Goal: Navigation & Orientation: Find specific page/section

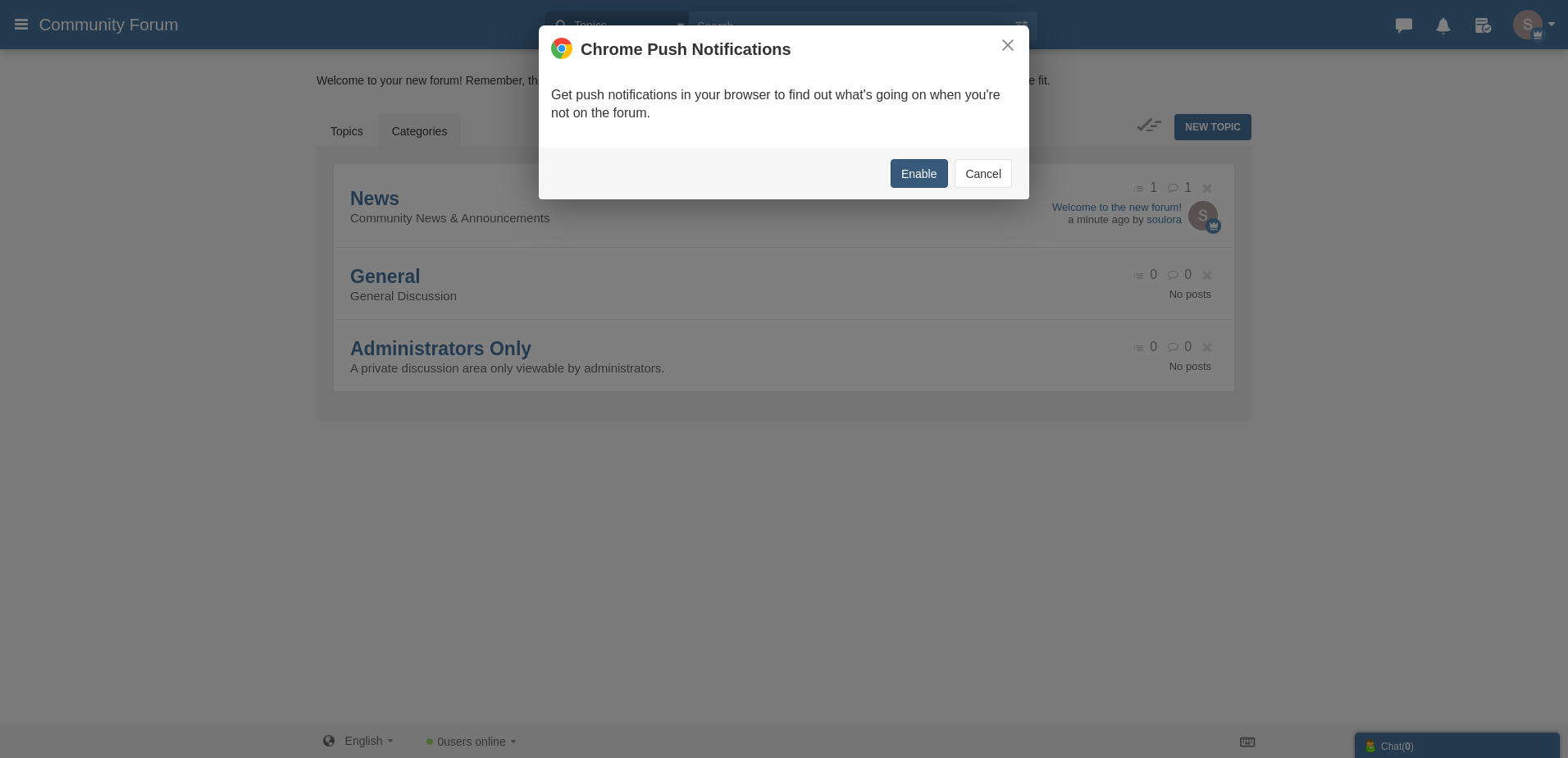
click at [905, 168] on button "Enable" at bounding box center [919, 174] width 58 height 28
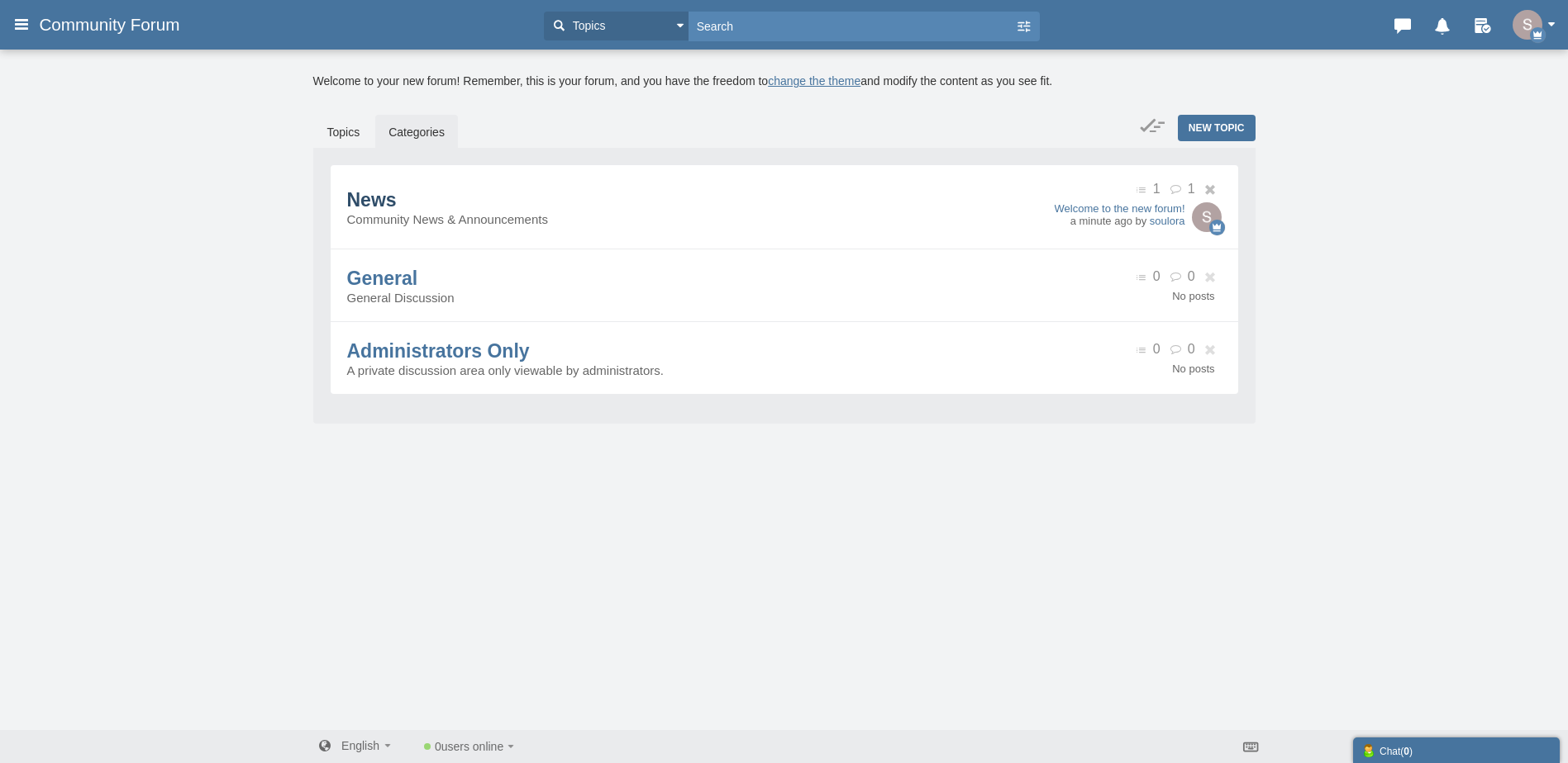
click at [397, 197] on span "News" at bounding box center [372, 200] width 50 height 22
